Goal: Communication & Community: Answer question/provide support

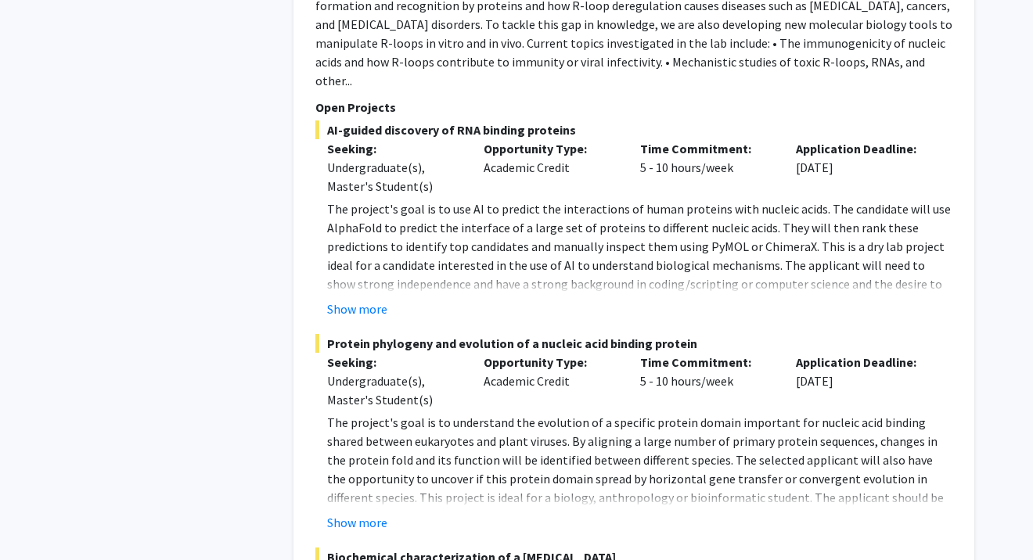
scroll to position [1720, 0]
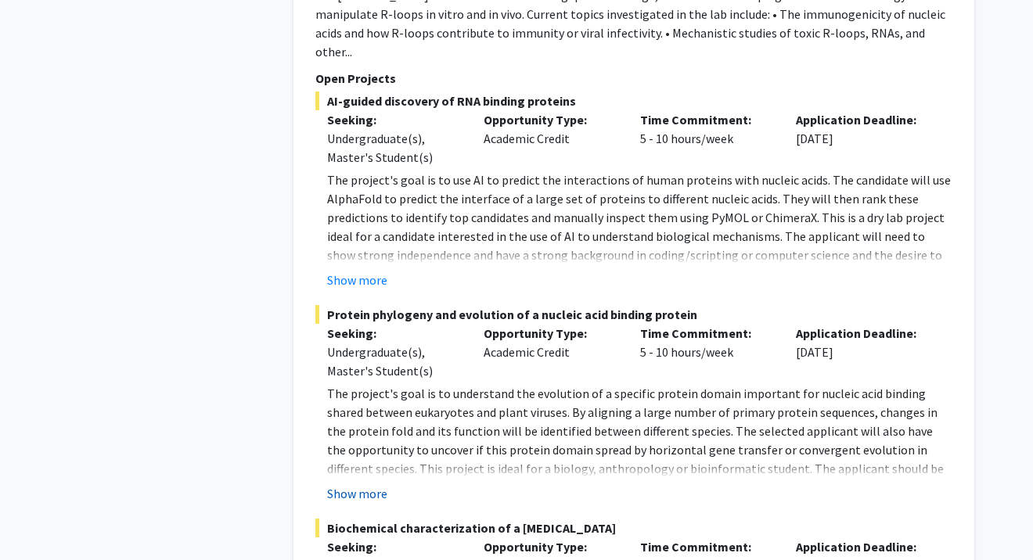
click at [355, 484] on button "Show more" at bounding box center [357, 493] width 60 height 19
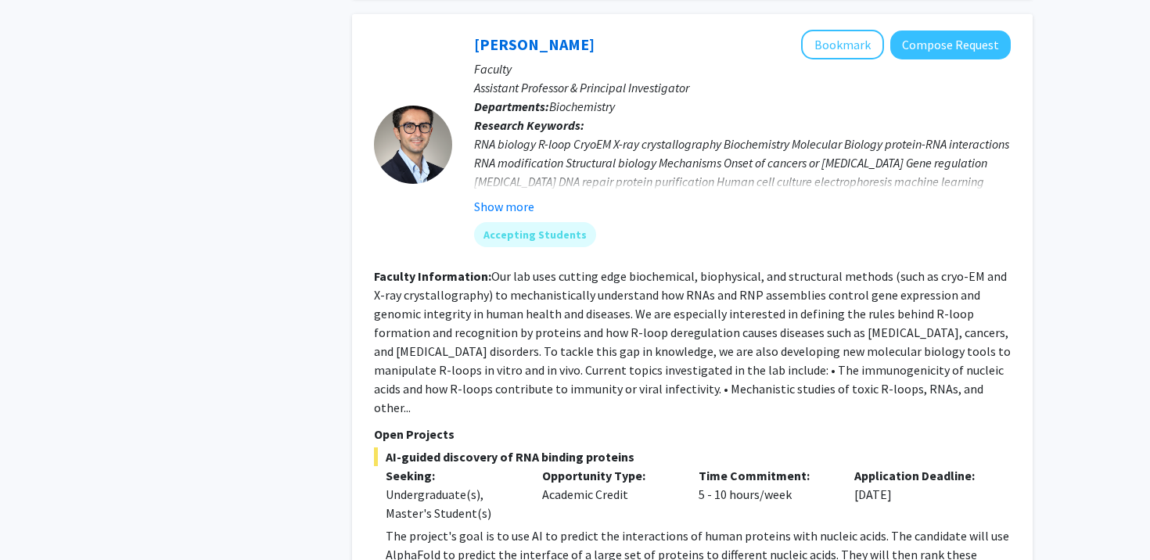
scroll to position [1348, 0]
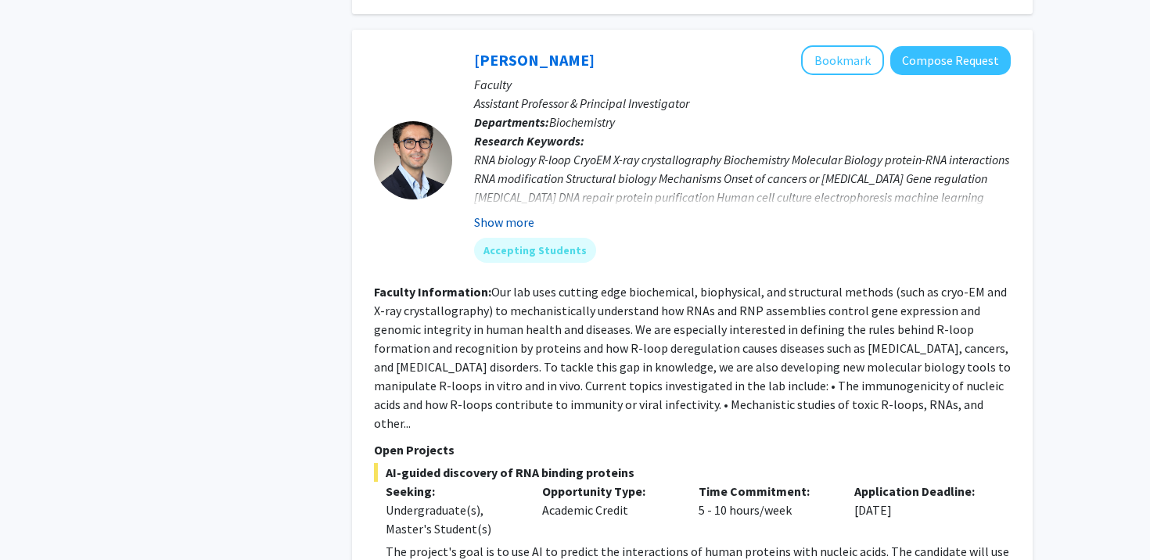
click at [494, 213] on button "Show more" at bounding box center [504, 222] width 60 height 19
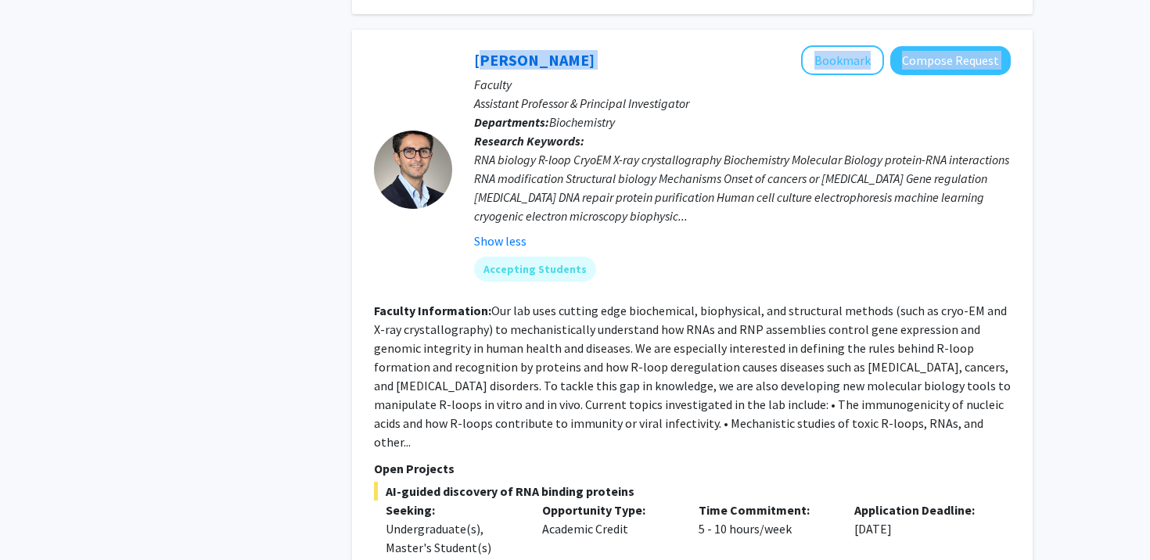
drag, startPoint x: 462, startPoint y: 41, endPoint x: 655, endPoint y: 52, distance: 192.8
click at [655, 52] on div "[PERSON_NAME] Bookmark Compose Request Faculty Assistant Professor & Principal …" at bounding box center [731, 169] width 559 height 248
copy div "[PERSON_NAME] Bookmark Compose Request"
click at [655, 52] on div "[PERSON_NAME] Bookmark Compose Request" at bounding box center [742, 60] width 537 height 30
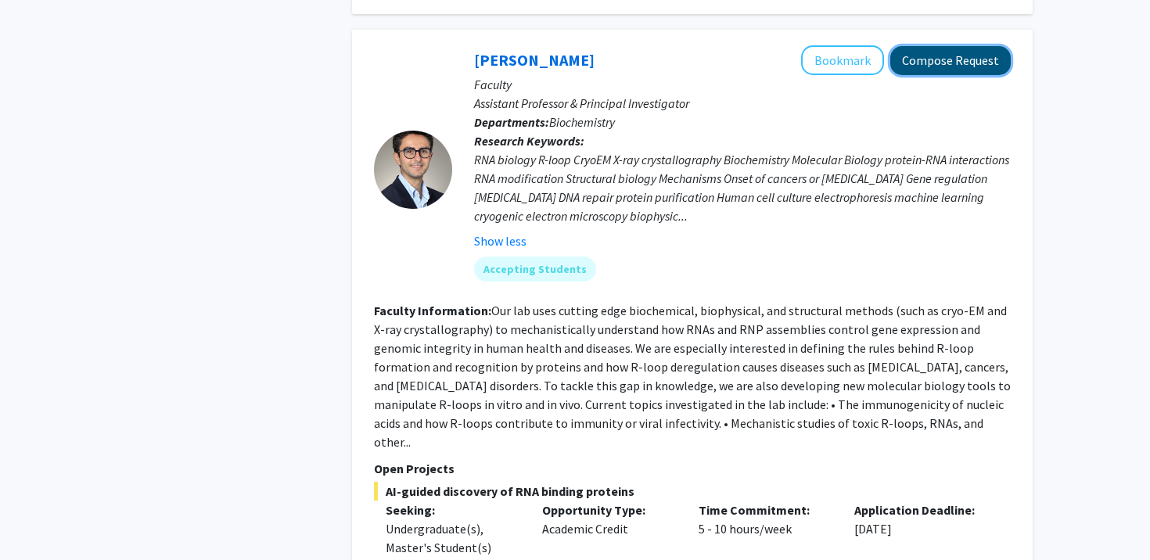
click at [748, 46] on button "Compose Request" at bounding box center [950, 60] width 120 height 29
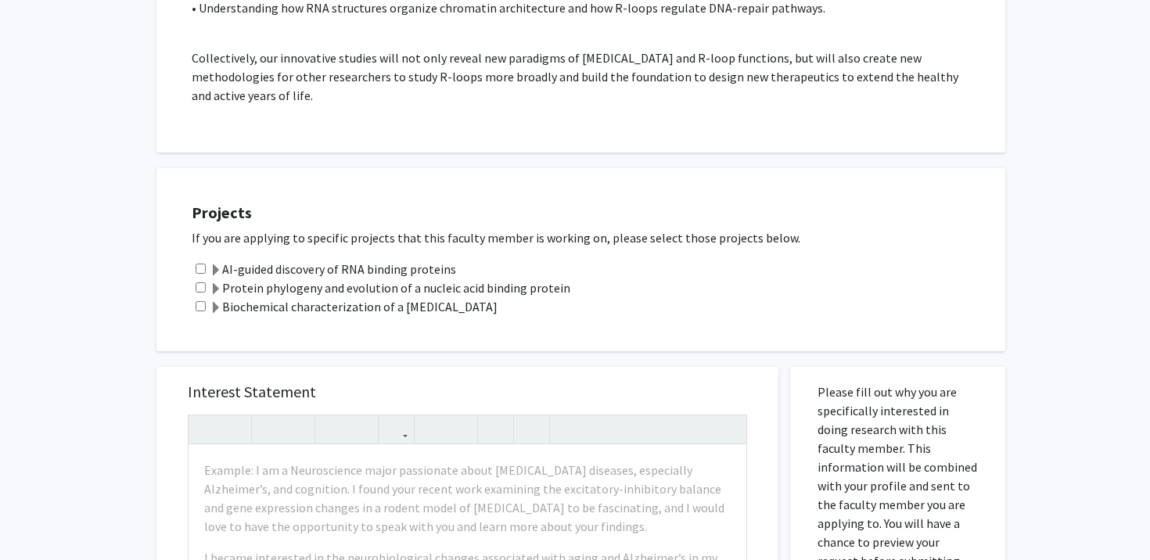
scroll to position [1122, 0]
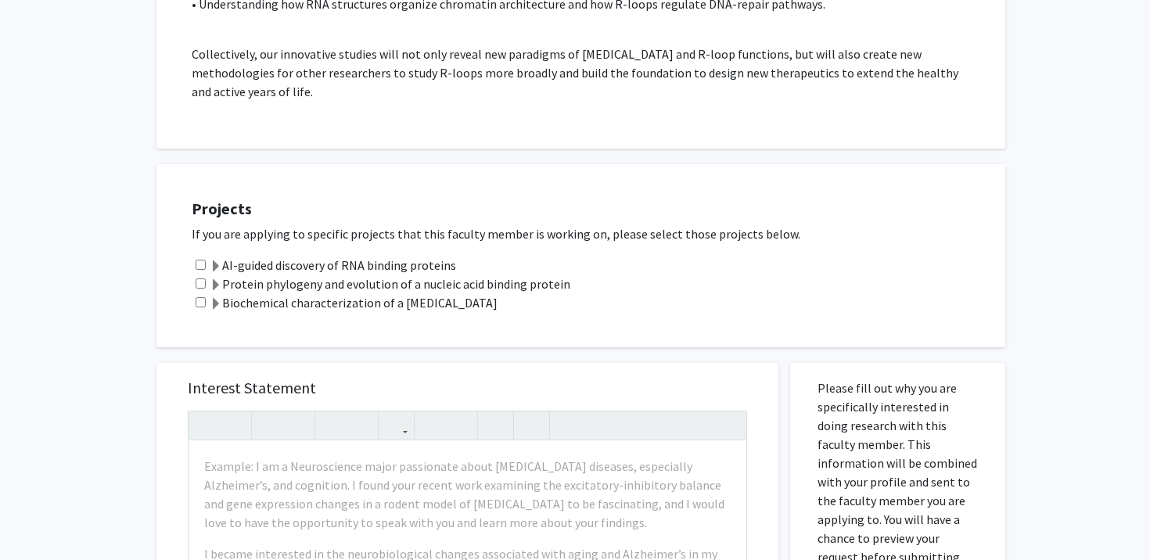
click at [197, 284] on input "checkbox" at bounding box center [201, 284] width 10 height 10
checkbox input "true"
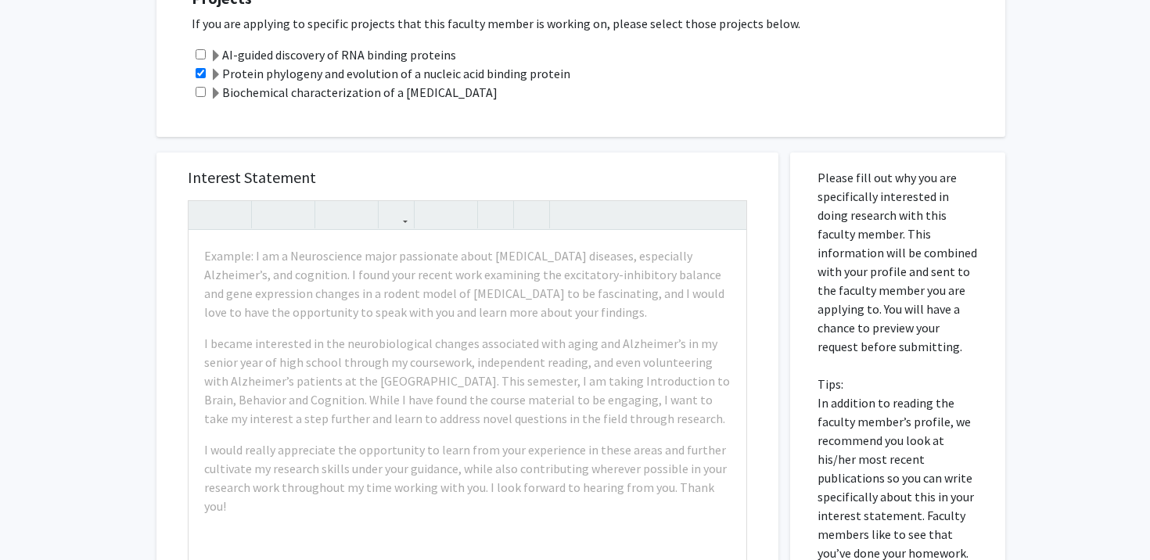
scroll to position [1365, 0]
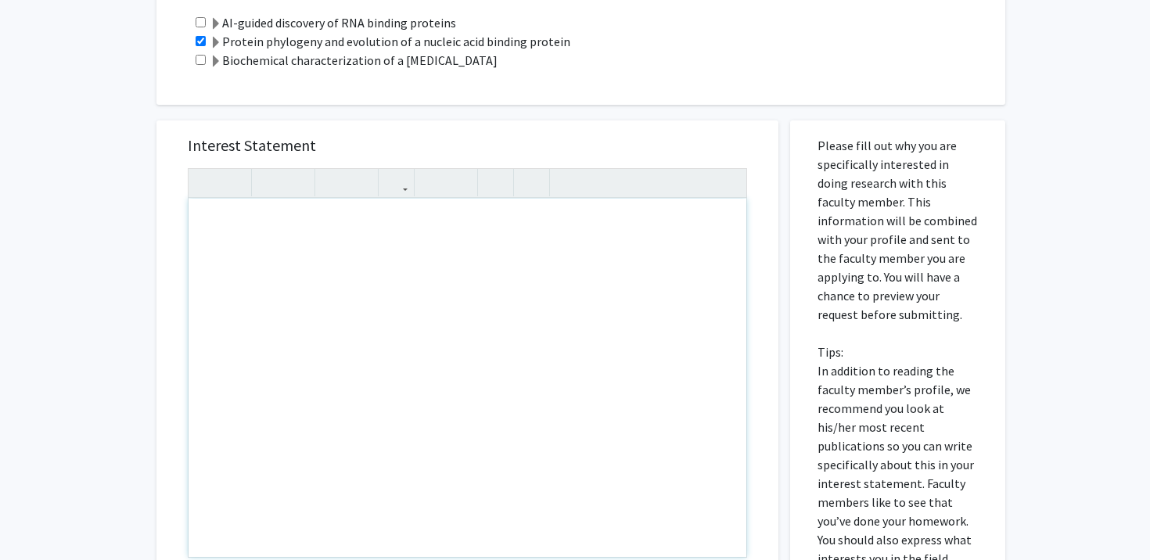
click at [315, 243] on div "Note to users with screen readers: Please press Alt+0 or Option+0 to deactivate…" at bounding box center [468, 378] width 558 height 358
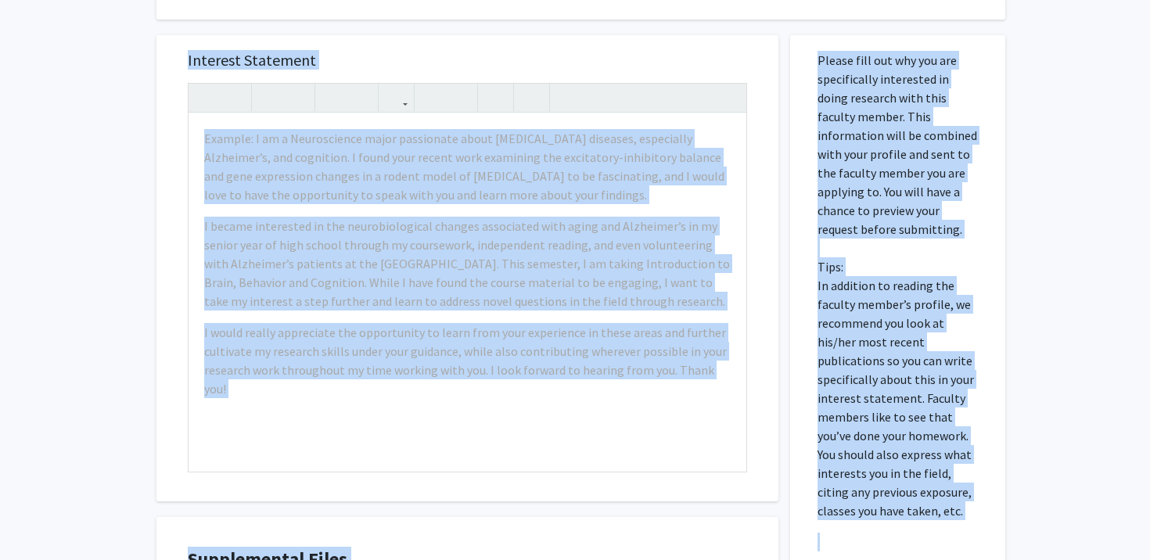
scroll to position [1695, 0]
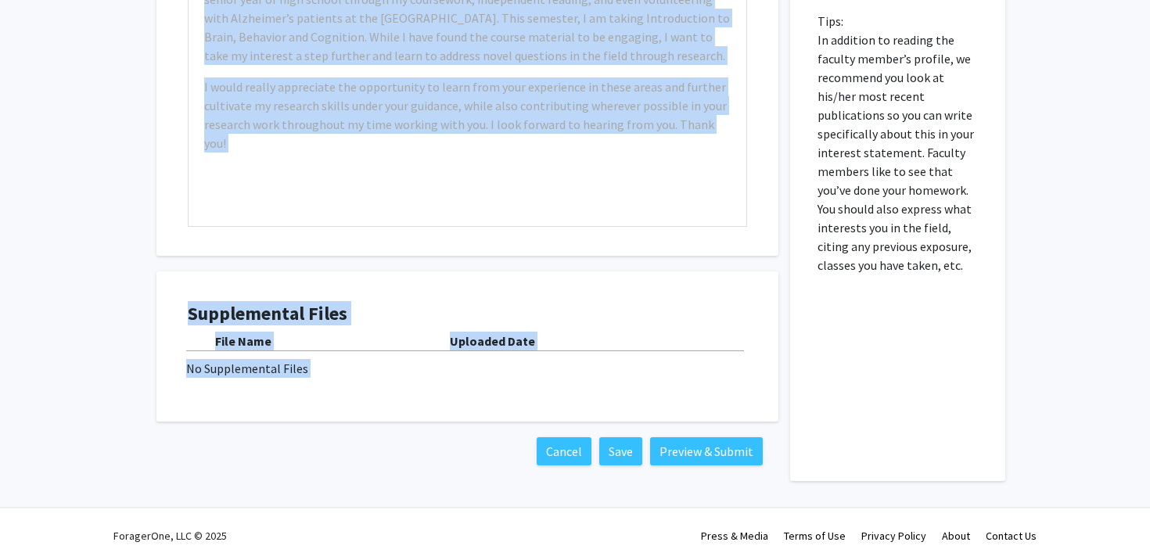
drag, startPoint x: 195, startPoint y: 178, endPoint x: 909, endPoint y: 275, distance: 720.9
copy div "Loremipsumd: Sitametconse Adipisci Elitsedd: EIU tempori U-labo EtdoLO M-ali en…"
click at [748, 275] on div "Please fill out why you are specifically interested in doing research with this…" at bounding box center [898, 136] width 192 height 692
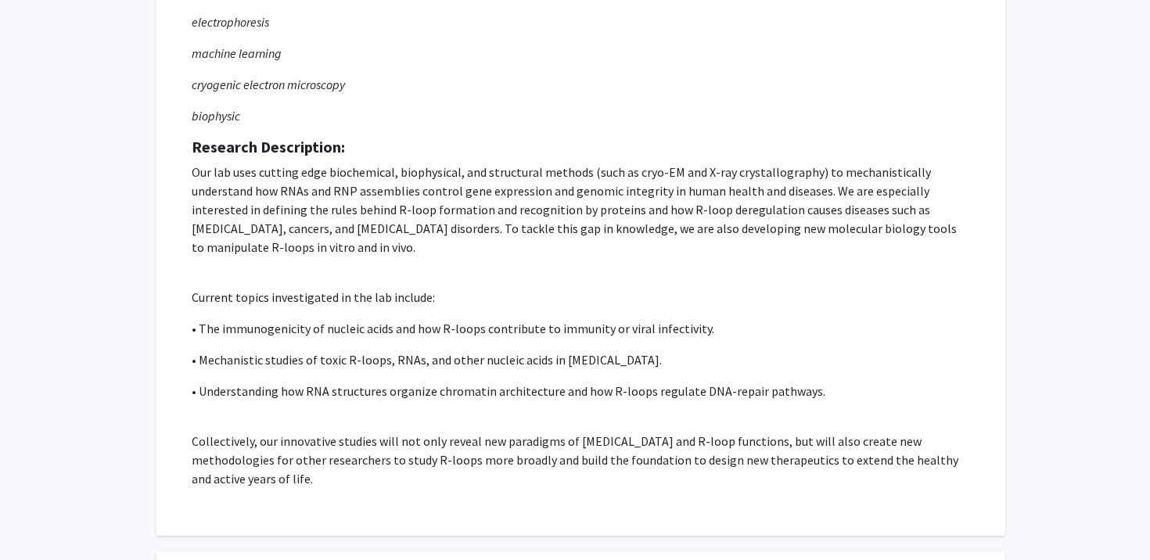
scroll to position [0, 0]
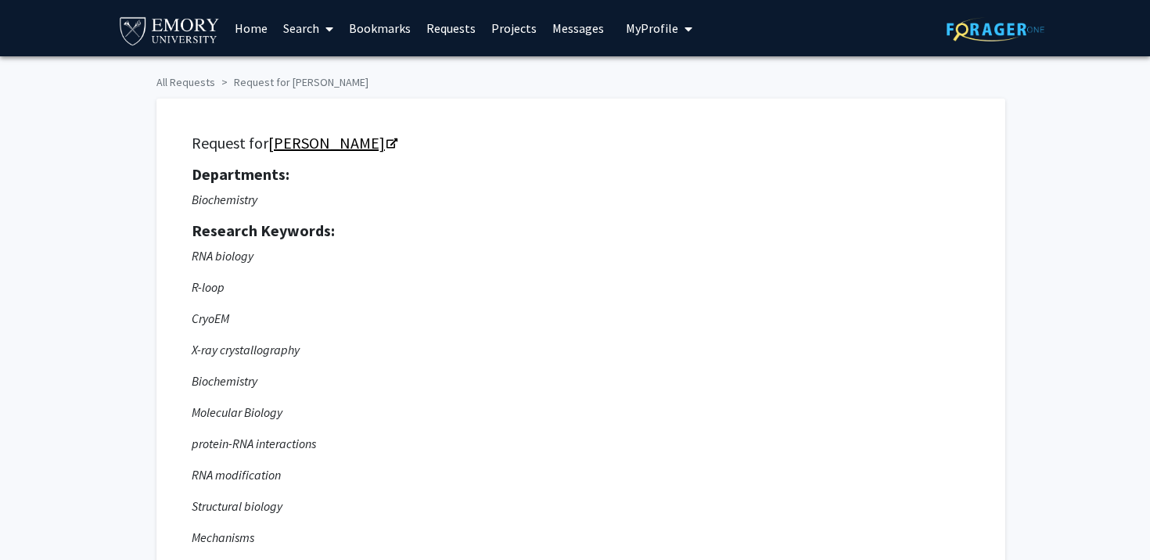
click at [396, 137] on link "[PERSON_NAME]" at bounding box center [332, 143] width 128 height 20
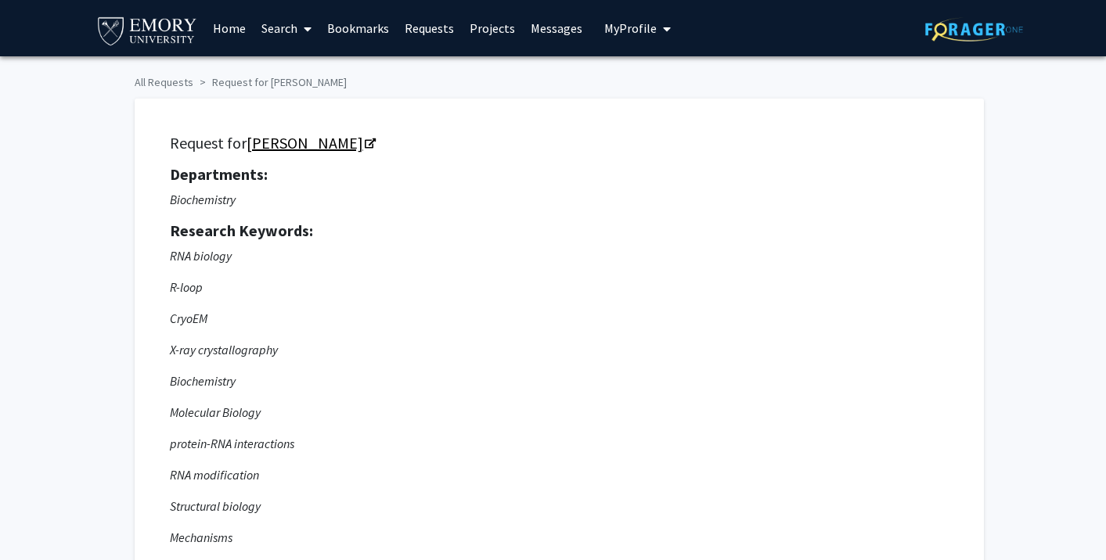
drag, startPoint x: 246, startPoint y: 142, endPoint x: 369, endPoint y: 146, distance: 123.7
click at [369, 146] on h5 "Request for Charles Bou-Nader" at bounding box center [559, 143] width 779 height 19
copy link "[PERSON_NAME]"
click at [505, 167] on h5 "Departments:" at bounding box center [559, 174] width 779 height 19
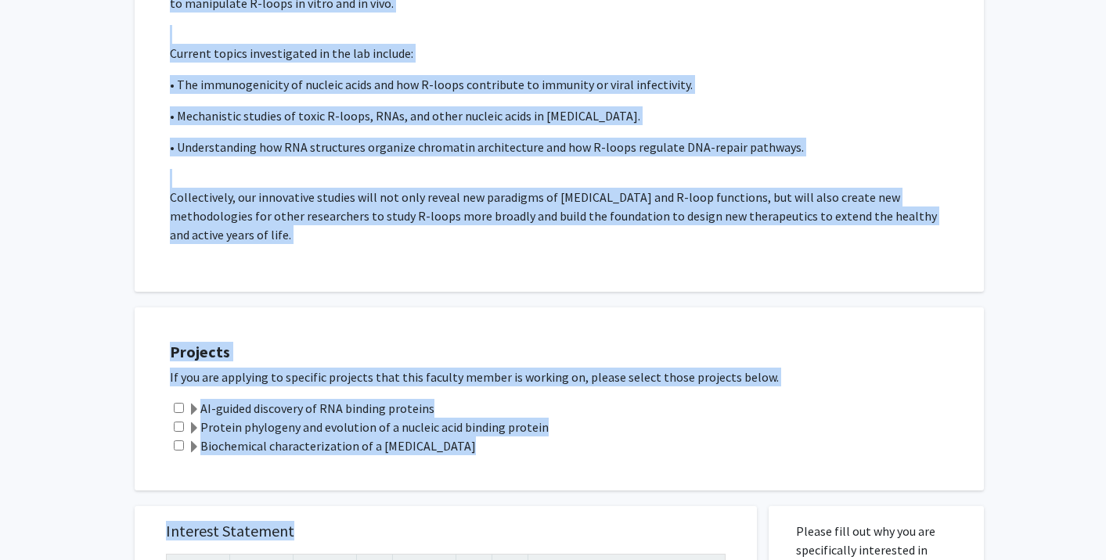
scroll to position [1052, 0]
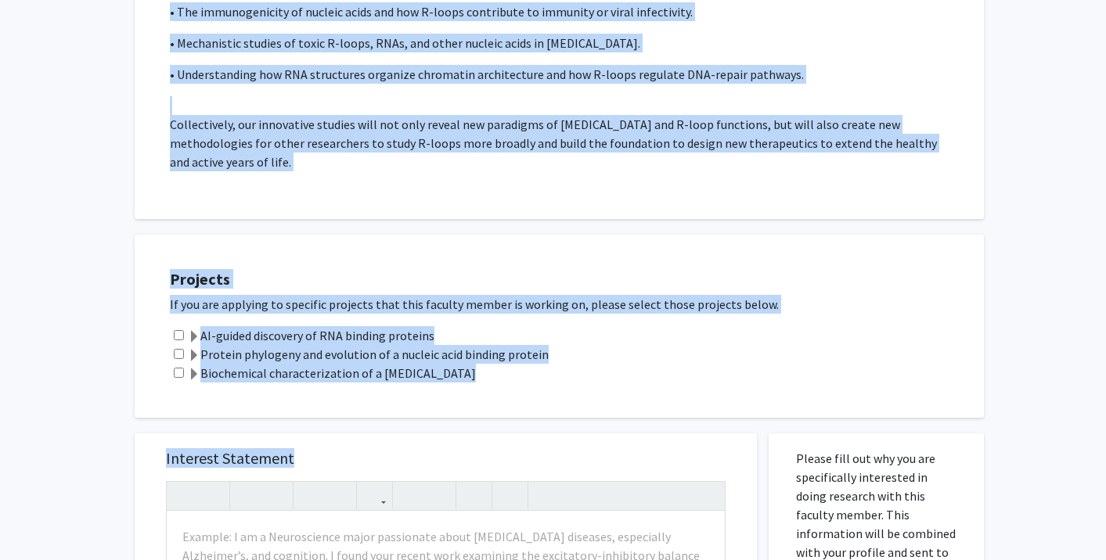
drag, startPoint x: 169, startPoint y: 91, endPoint x: 449, endPoint y: 180, distance: 294.0
copy div "Request for Charles Bou-Nader Departments: Biochemistry Research Keywords: RNA …"
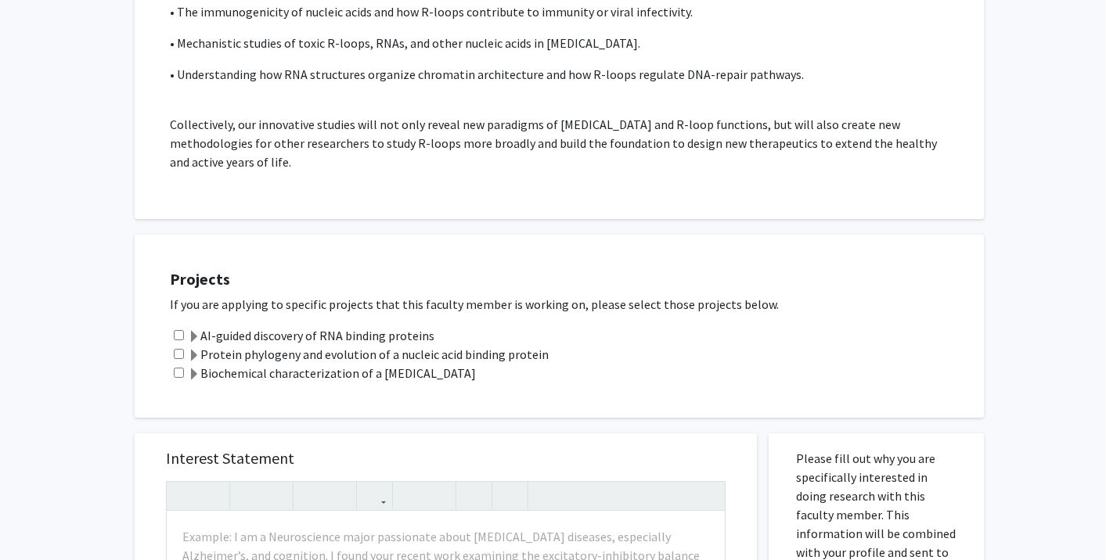
drag, startPoint x: 200, startPoint y: 351, endPoint x: 527, endPoint y: 347, distance: 327.1
click at [527, 347] on label "Protein phylogeny and evolution of a nucleic acid binding protein" at bounding box center [368, 354] width 361 height 19
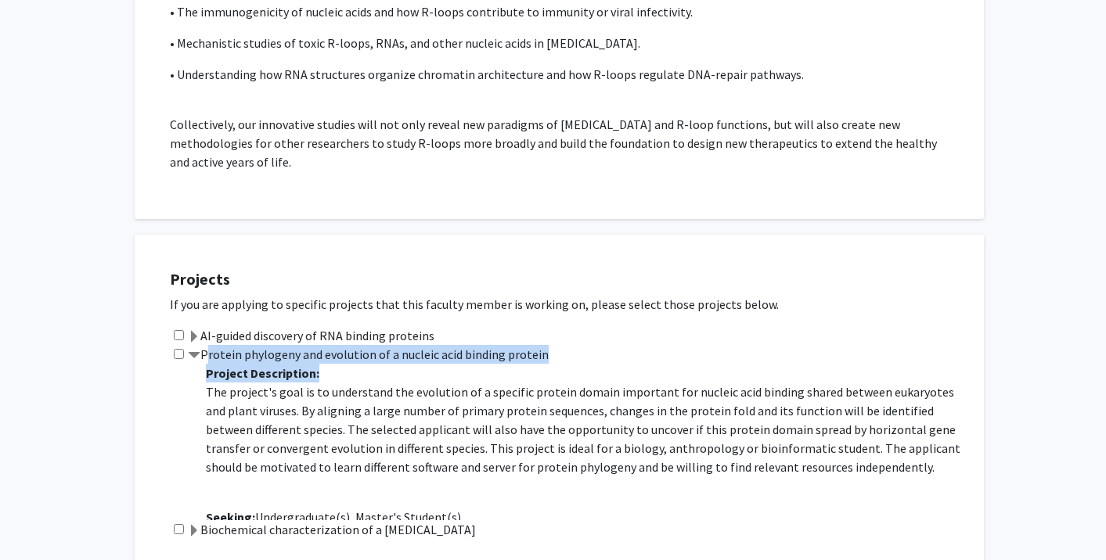
drag, startPoint x: 204, startPoint y: 353, endPoint x: 757, endPoint y: 494, distance: 571.0
click at [757, 494] on div "Protein phylogeny and evolution of a nucleic acid binding protein Project Descr…" at bounding box center [569, 432] width 798 height 175
copy div "Protein phylogeny and evolution of a nucleic acid binding protein Project Descr…"
click at [178, 351] on input "checkbox" at bounding box center [179, 354] width 10 height 10
checkbox input "true"
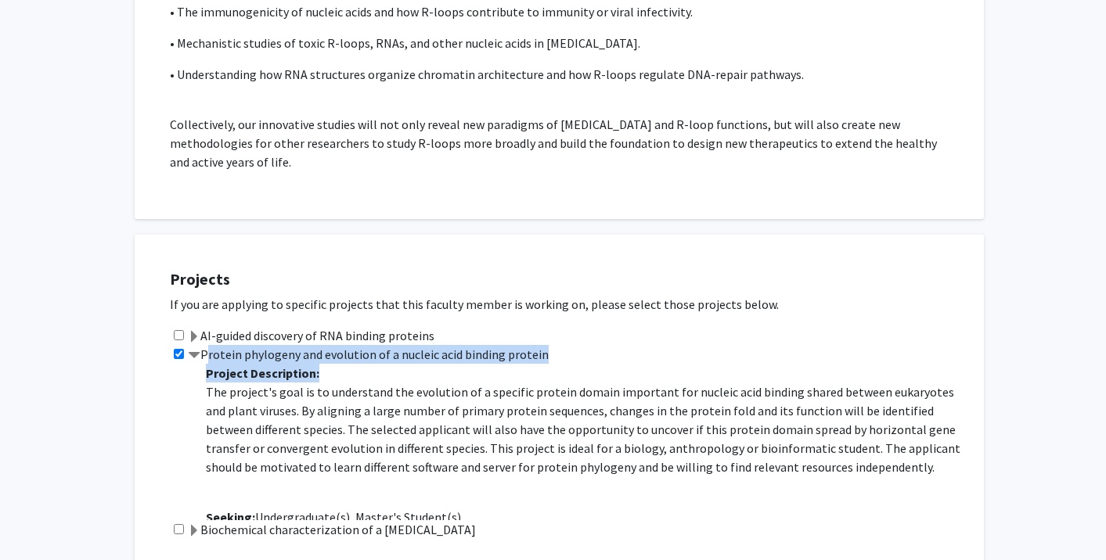
click at [113, 375] on div "All Requests Request for Charles Bou-Nader Request for Charles Bou-Nader Depart…" at bounding box center [553, 161] width 1106 height 2312
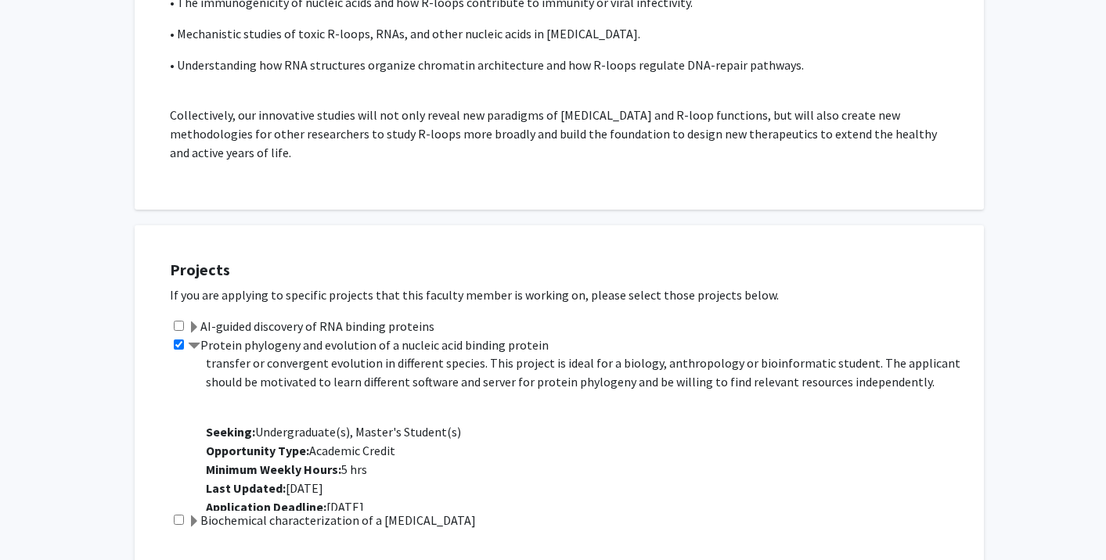
scroll to position [0, 0]
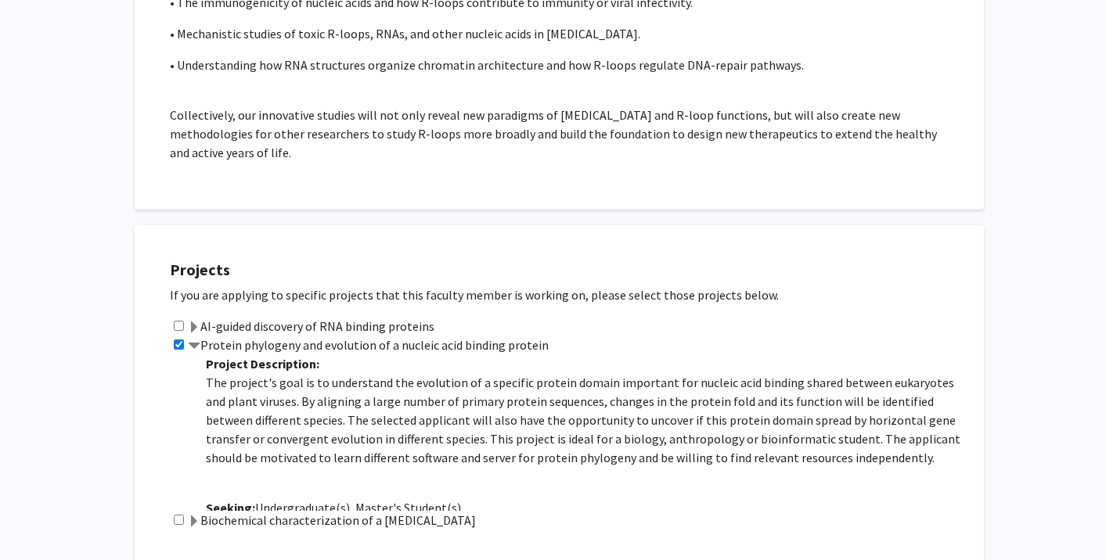
click at [380, 327] on label "AI-guided discovery of RNA binding proteins" at bounding box center [311, 326] width 246 height 19
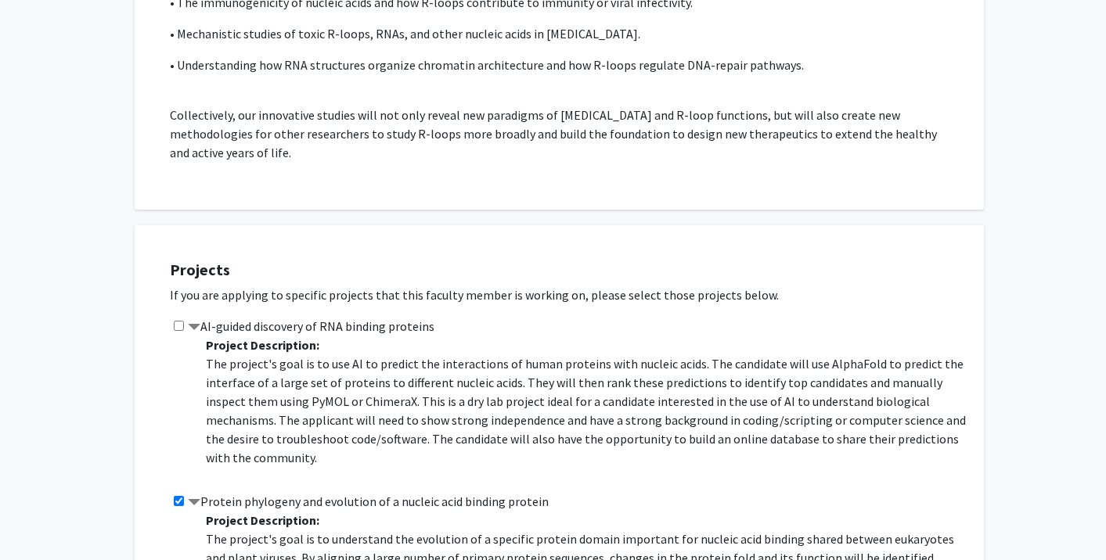
click at [380, 327] on label "AI-guided discovery of RNA binding proteins" at bounding box center [311, 326] width 246 height 19
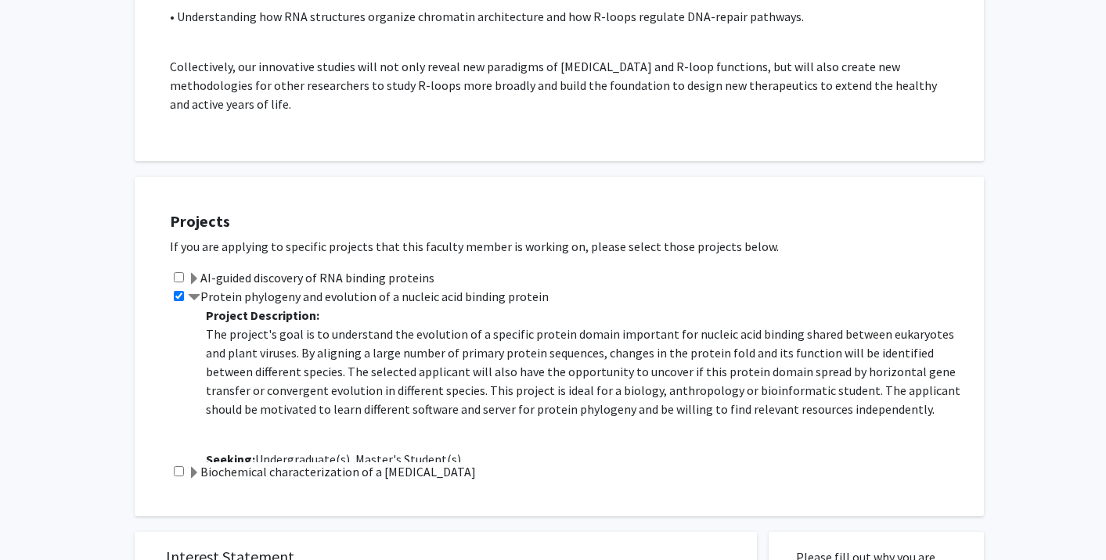
scroll to position [1113, 0]
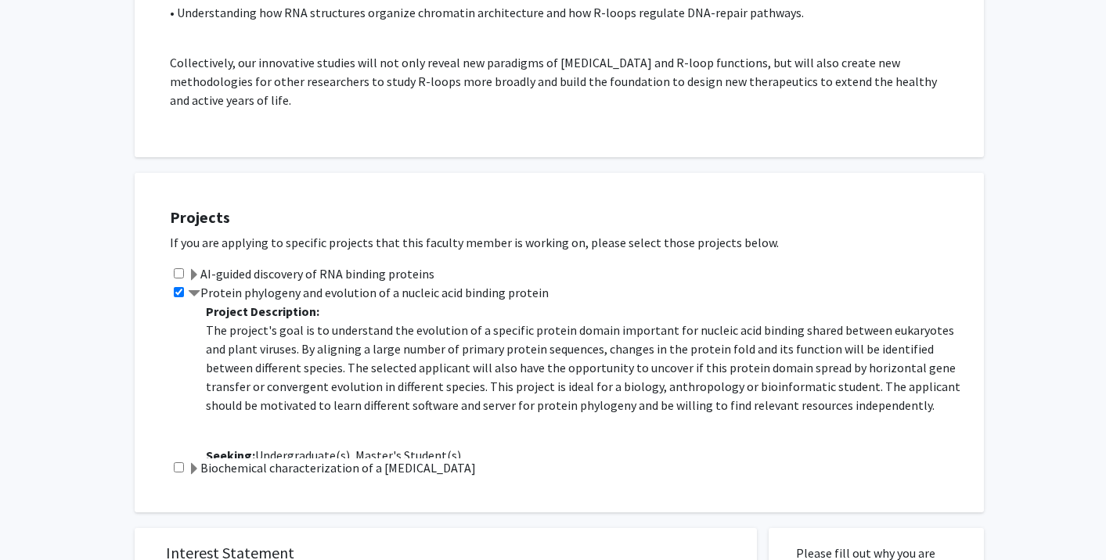
click at [326, 475] on label "Biochemical characterization of a [MEDICAL_DATA]" at bounding box center [332, 467] width 288 height 19
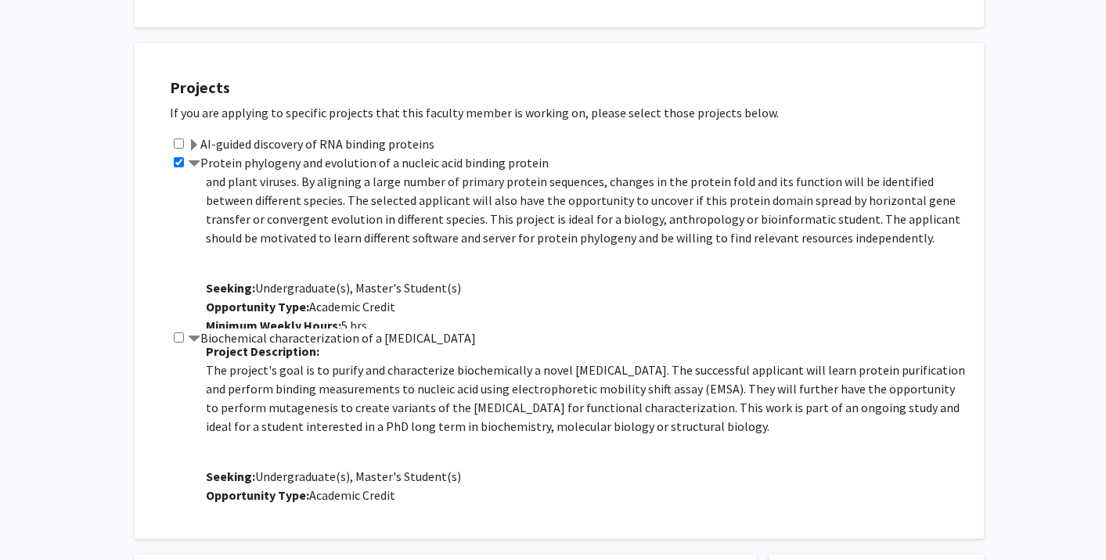
scroll to position [1245, 0]
click at [177, 342] on div "Biochemical characterization of a viral protein Project Description: The projec…" at bounding box center [569, 414] width 798 height 175
click at [177, 340] on input "checkbox" at bounding box center [179, 336] width 10 height 10
checkbox input "true"
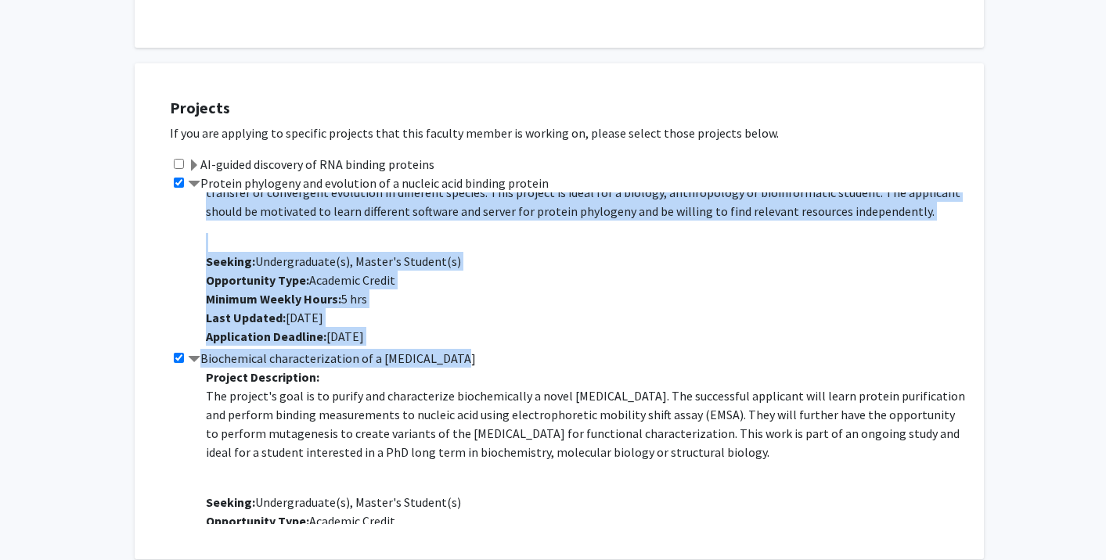
scroll to position [94, 0]
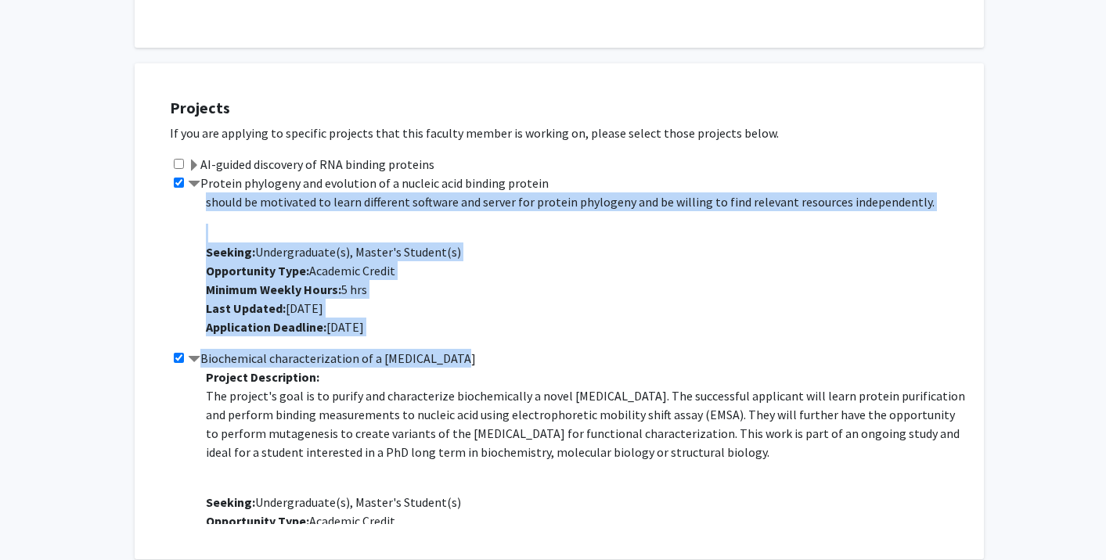
drag, startPoint x: 206, startPoint y: 203, endPoint x: 424, endPoint y: 332, distance: 253.6
click at [424, 332] on p "Project Description: The project's goal is to understand the evolution of a spe…" at bounding box center [587, 218] width 762 height 238
copy p "Project Description: The project's goal is to understand the evolution of a spe…"
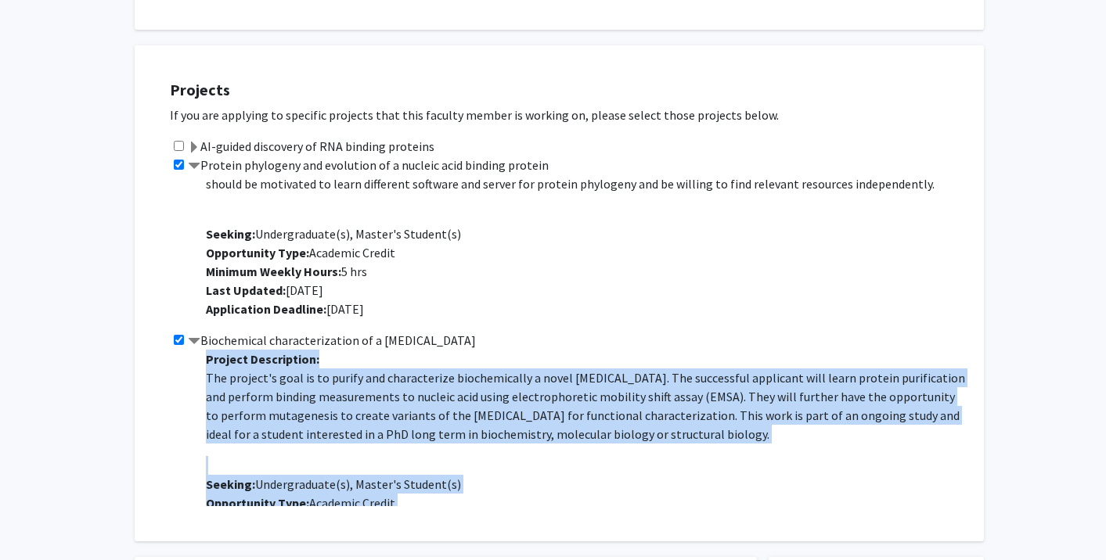
scroll to position [75, 0]
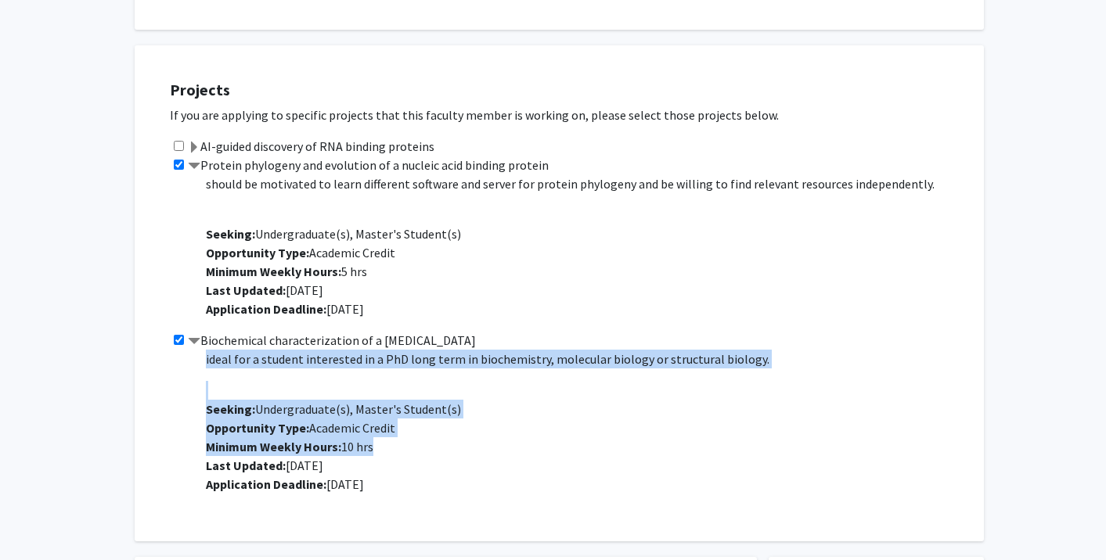
drag, startPoint x: 206, startPoint y: 359, endPoint x: 360, endPoint y: 538, distance: 236.3
click at [360, 538] on div "Projects If you are applying to specific projects that this faculty member is w…" at bounding box center [559, 293] width 849 height 496
click at [322, 402] on span "Seeking: Undergraduate(s), Master's Student(s)" at bounding box center [333, 409] width 255 height 16
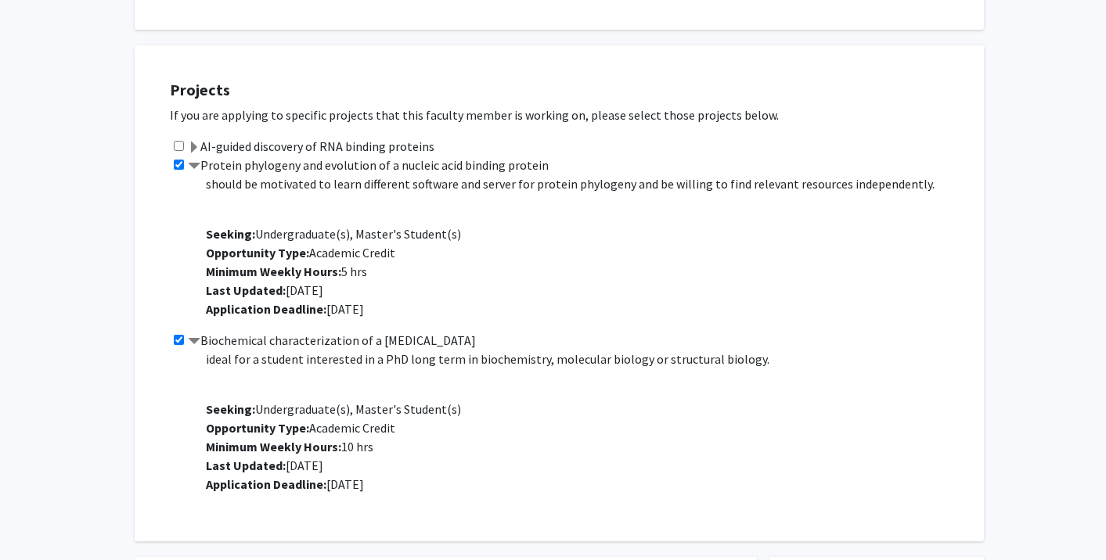
drag, startPoint x: 204, startPoint y: 339, endPoint x: 432, endPoint y: 517, distance: 289.2
click at [432, 517] on div "Projects If you are applying to specific projects that this faculty member is w…" at bounding box center [568, 293] width 829 height 457
copy div "Biochemical characterization of a viral protein Project Description: The projec…"
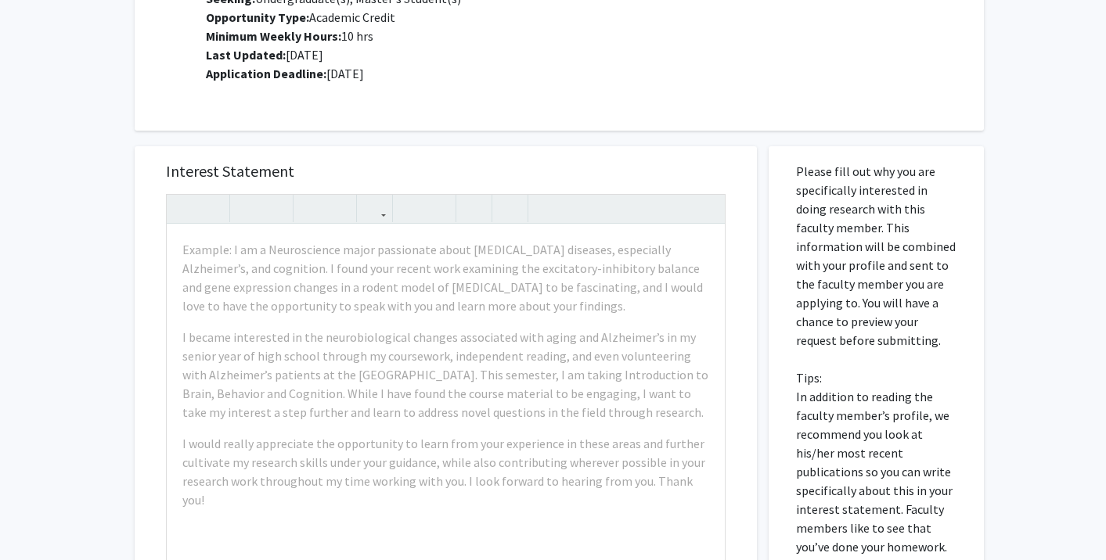
scroll to position [1655, 0]
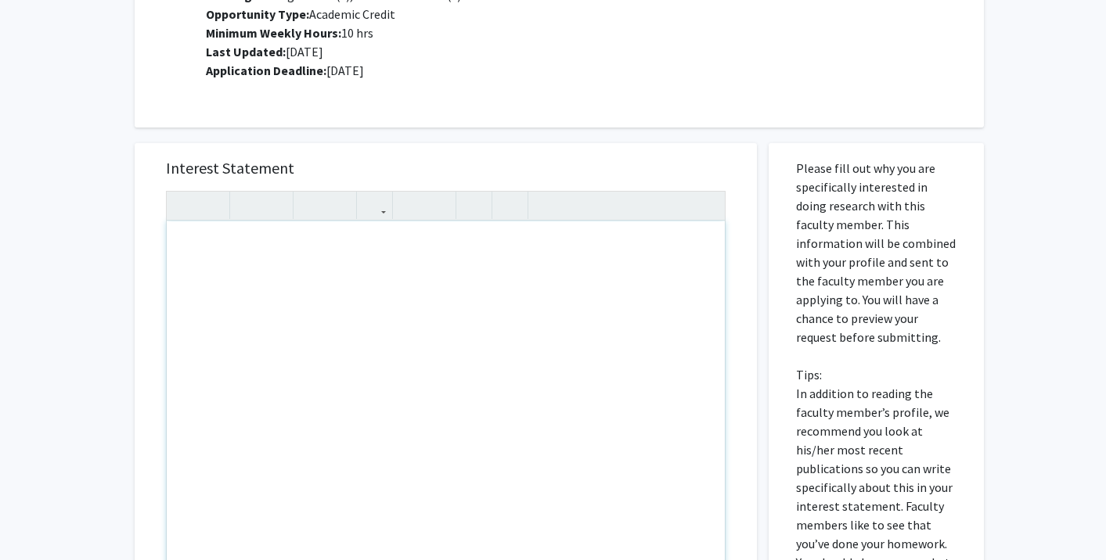
drag, startPoint x: 232, startPoint y: 242, endPoint x: 384, endPoint y: 246, distance: 152.6
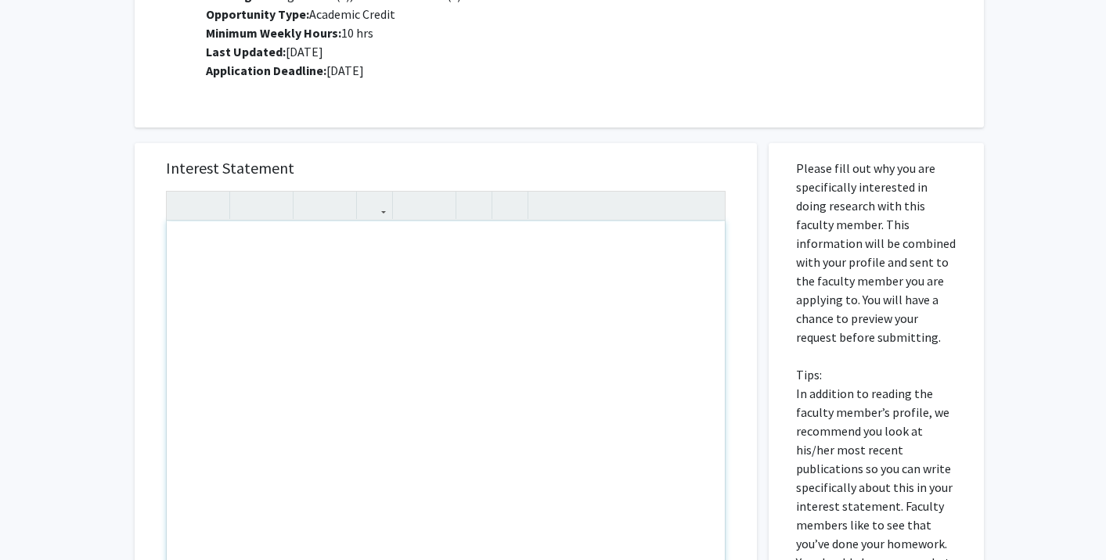
drag, startPoint x: 171, startPoint y: 238, endPoint x: 428, endPoint y: 298, distance: 263.6
click at [430, 297] on div "Note to users with screen readers: Please press Alt+0 or Option+0 to deactivate…" at bounding box center [446, 400] width 558 height 358
click at [428, 298] on div "Note to users with screen readers: Please press Alt+0 or Option+0 to deactivate…" at bounding box center [446, 400] width 558 height 358
